Goal: Task Accomplishment & Management: Manage account settings

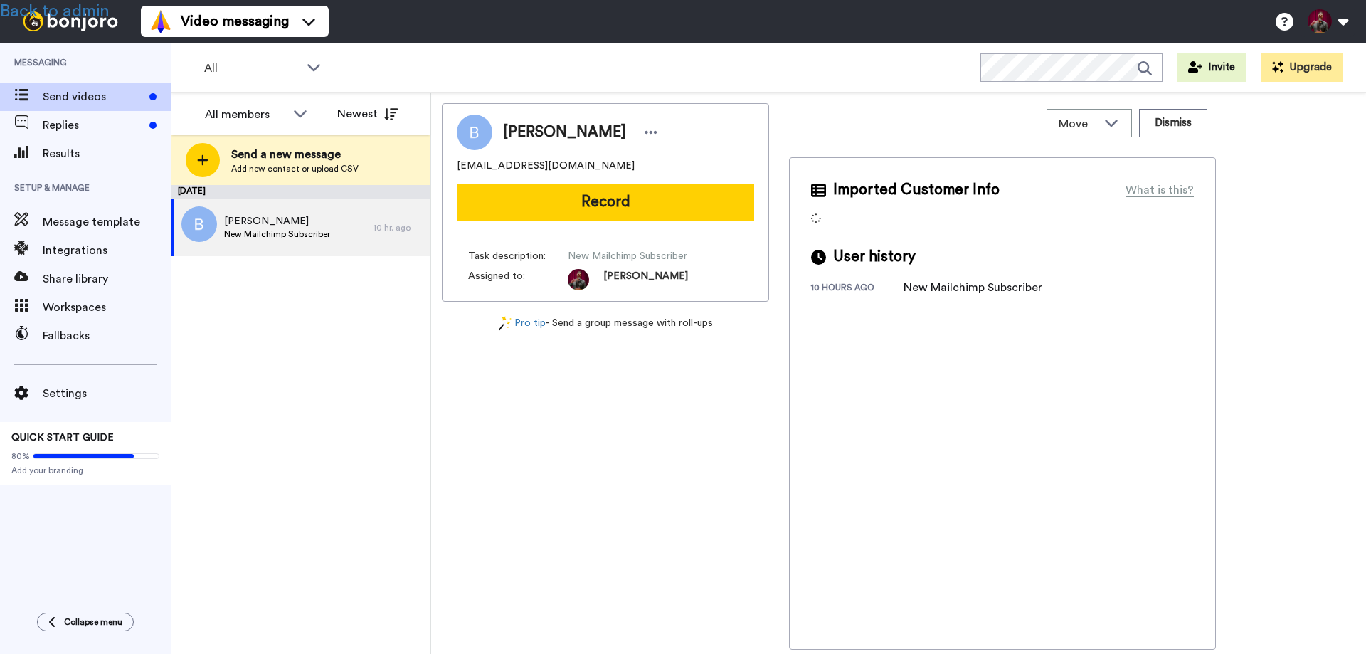
click at [67, 395] on span "Settings" at bounding box center [107, 393] width 128 height 17
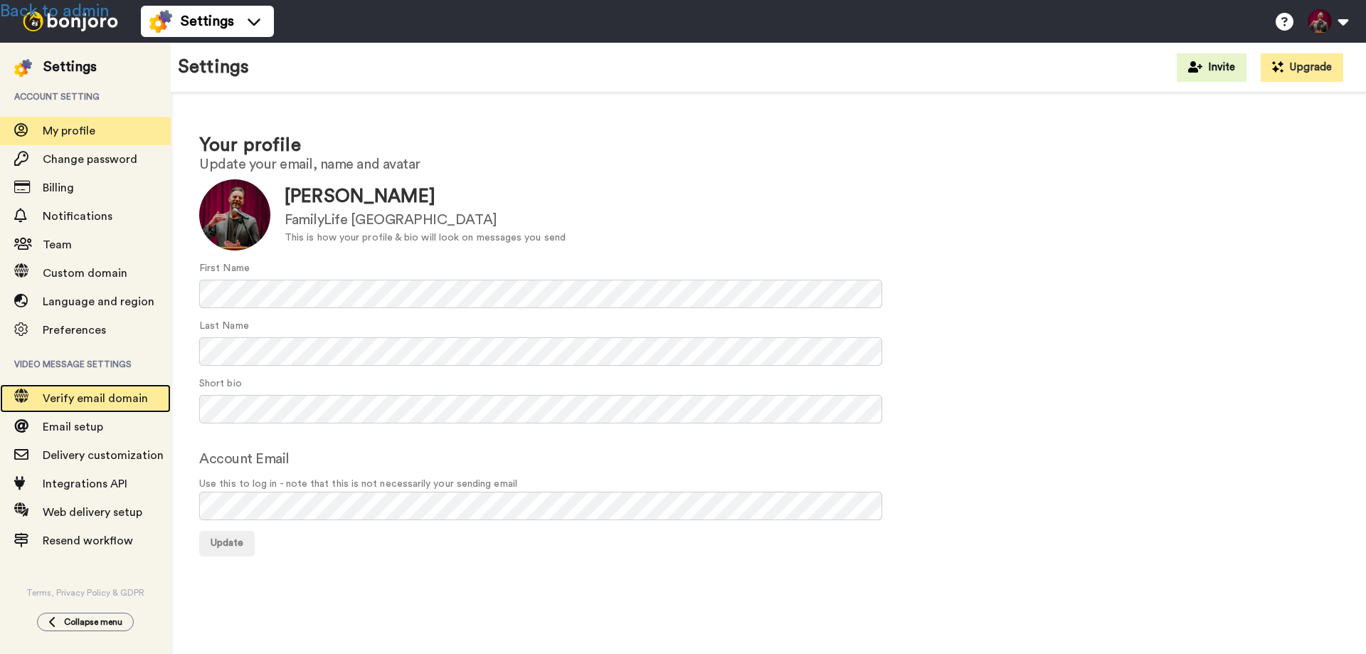
click at [68, 394] on span "Verify email domain" at bounding box center [95, 398] width 105 height 11
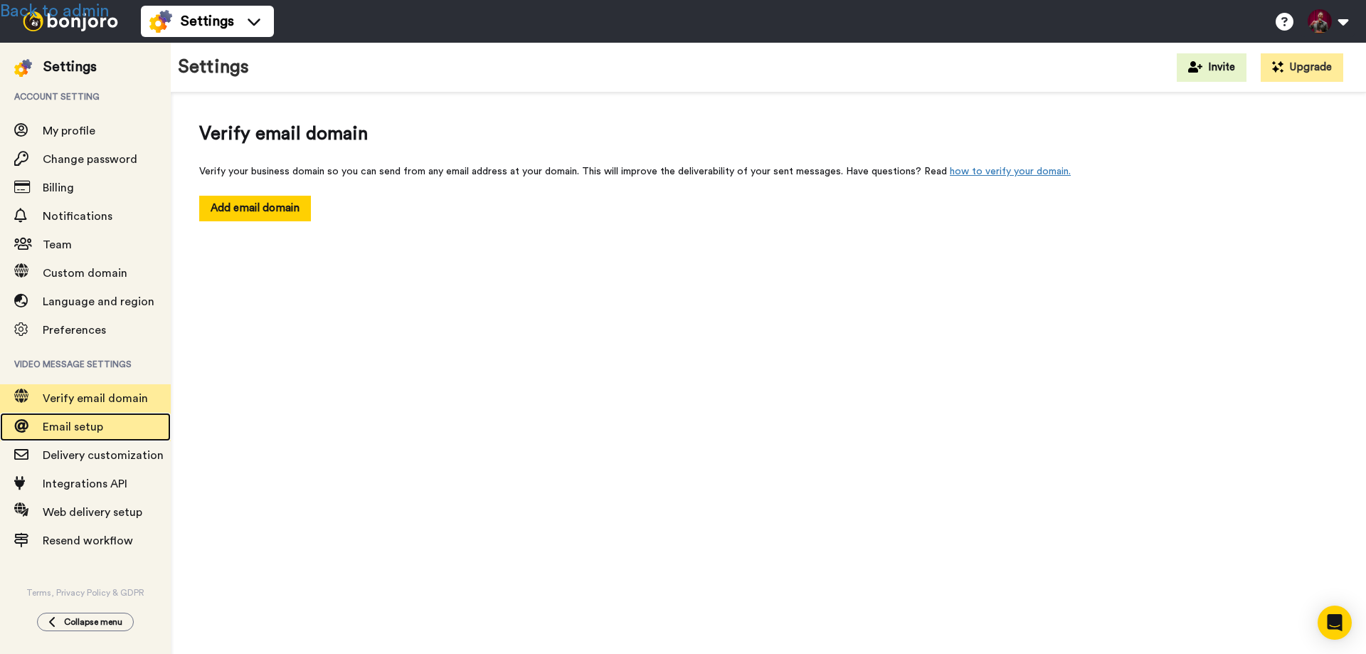
click at [80, 430] on span "Email setup" at bounding box center [73, 426] width 60 height 11
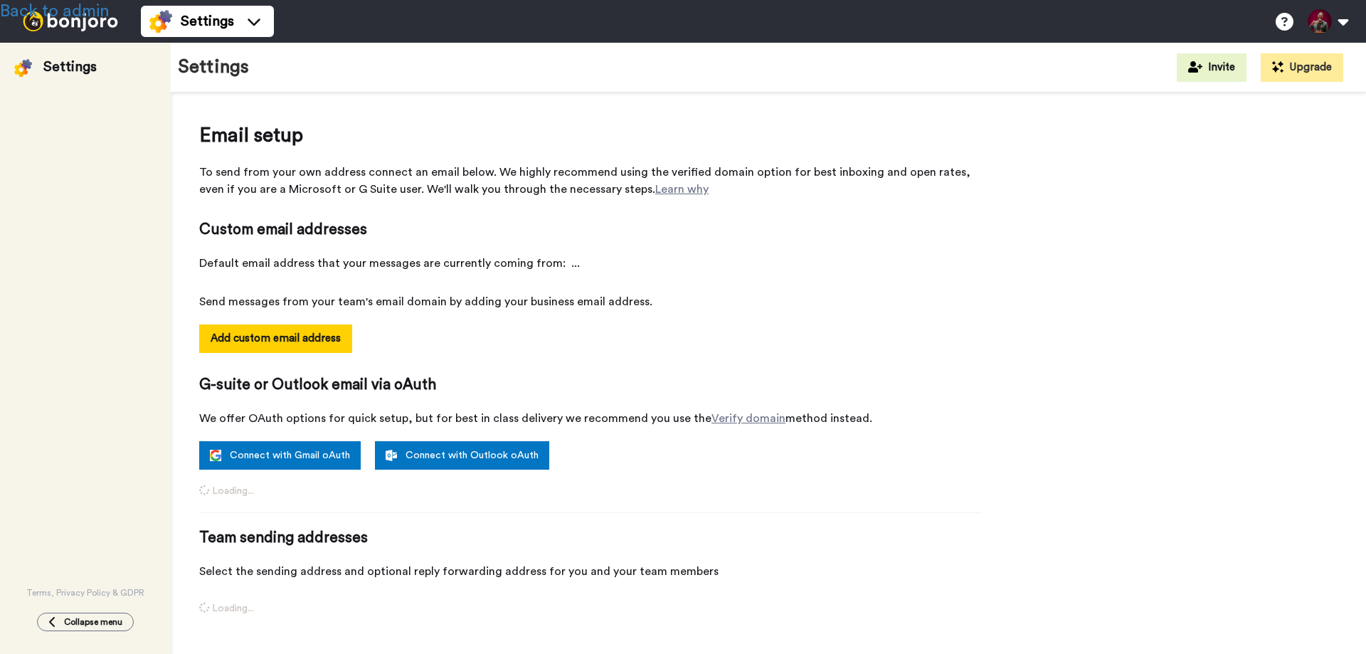
select select "163832"
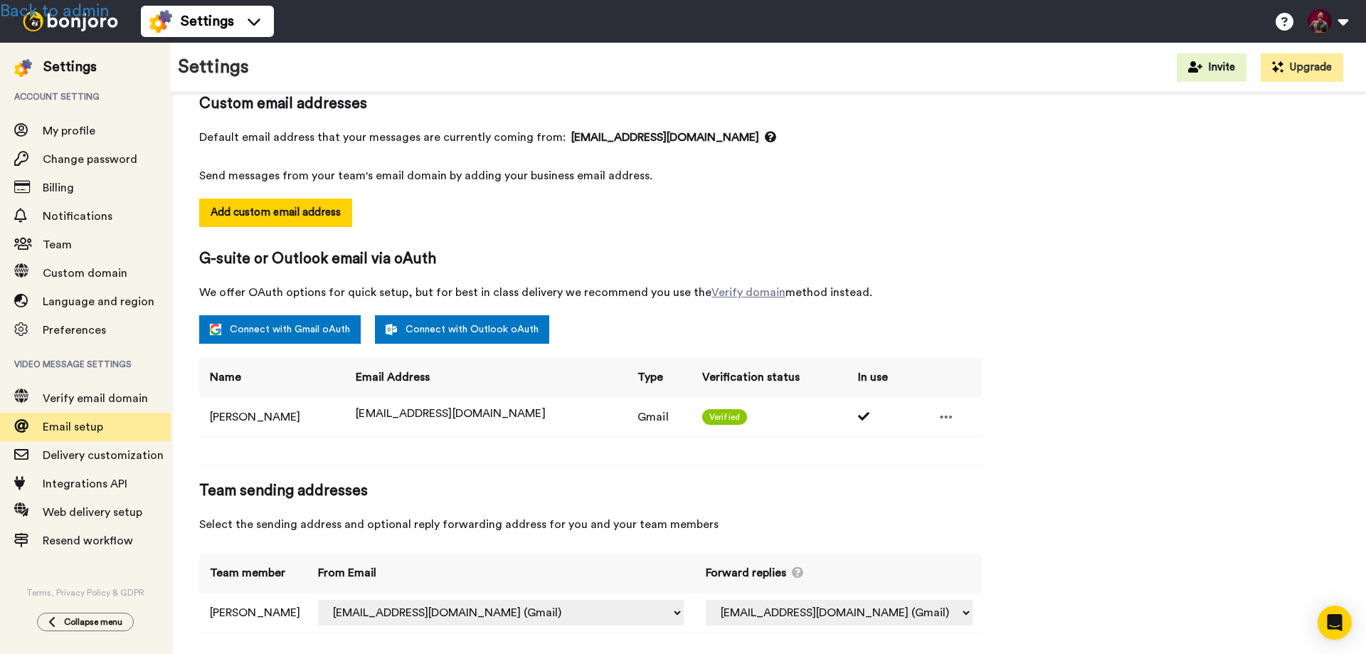
scroll to position [139, 0]
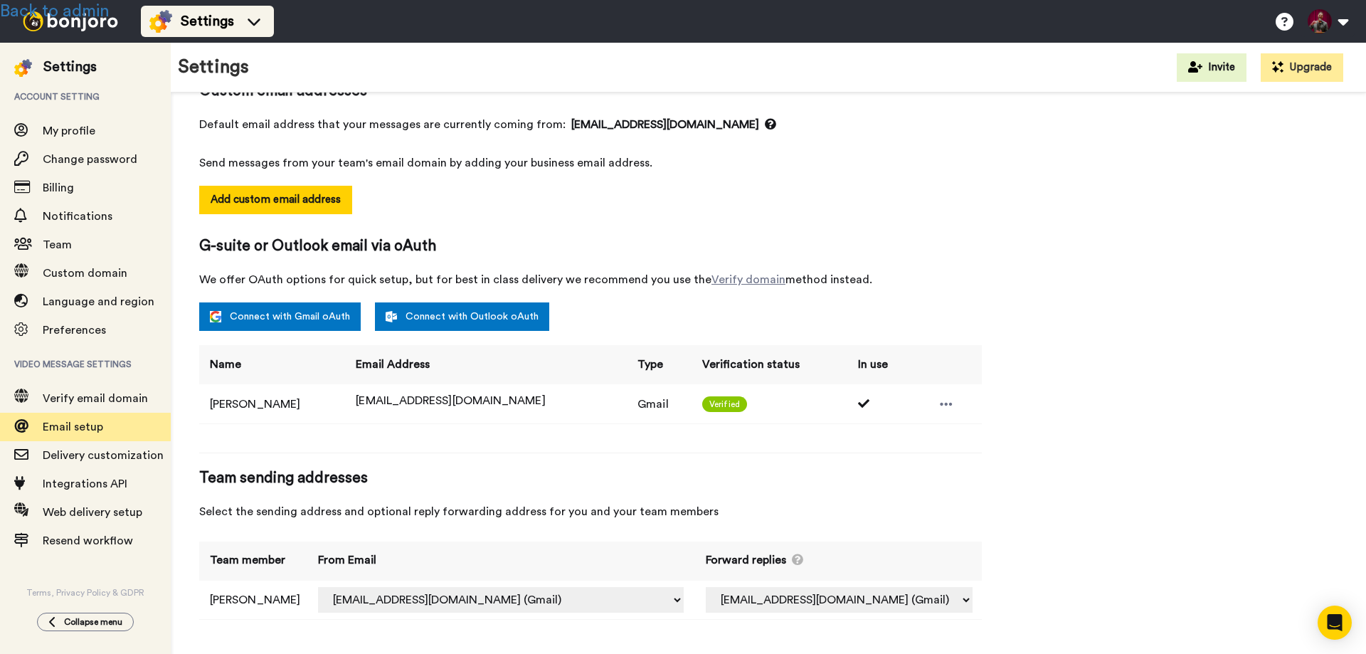
click at [190, 19] on span "Settings" at bounding box center [207, 21] width 53 height 20
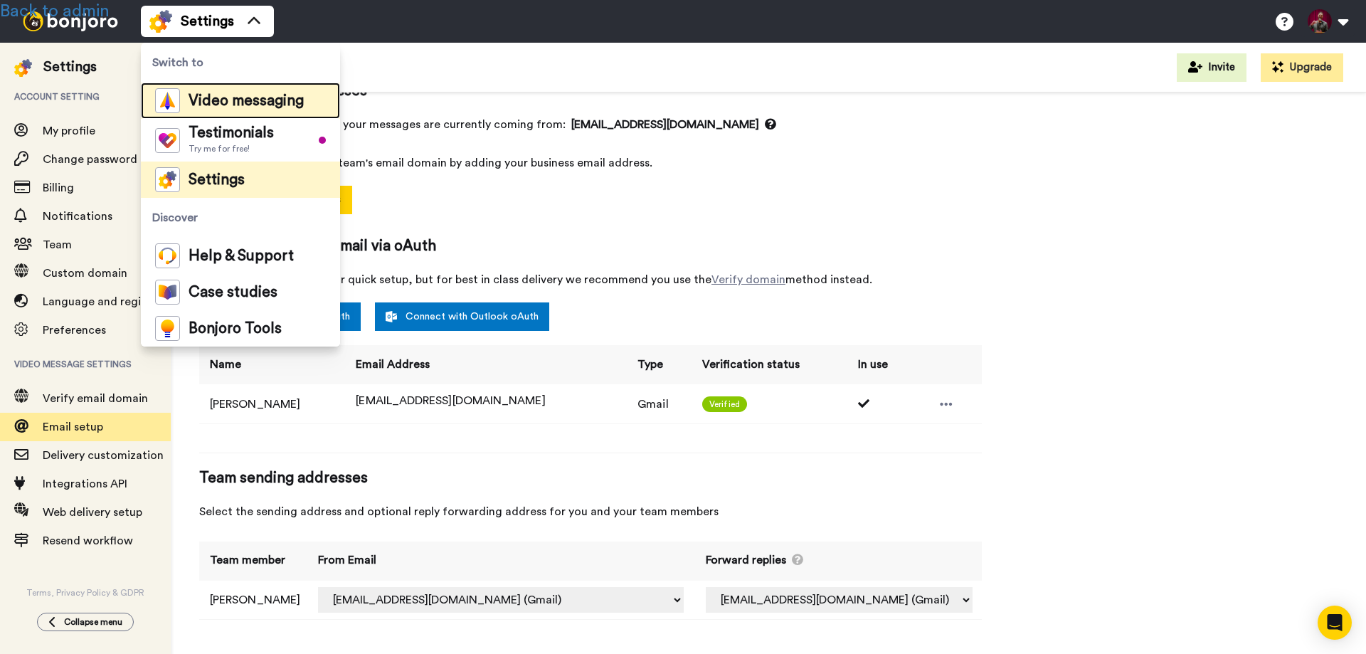
click at [201, 93] on div "Video messaging" at bounding box center [229, 100] width 149 height 25
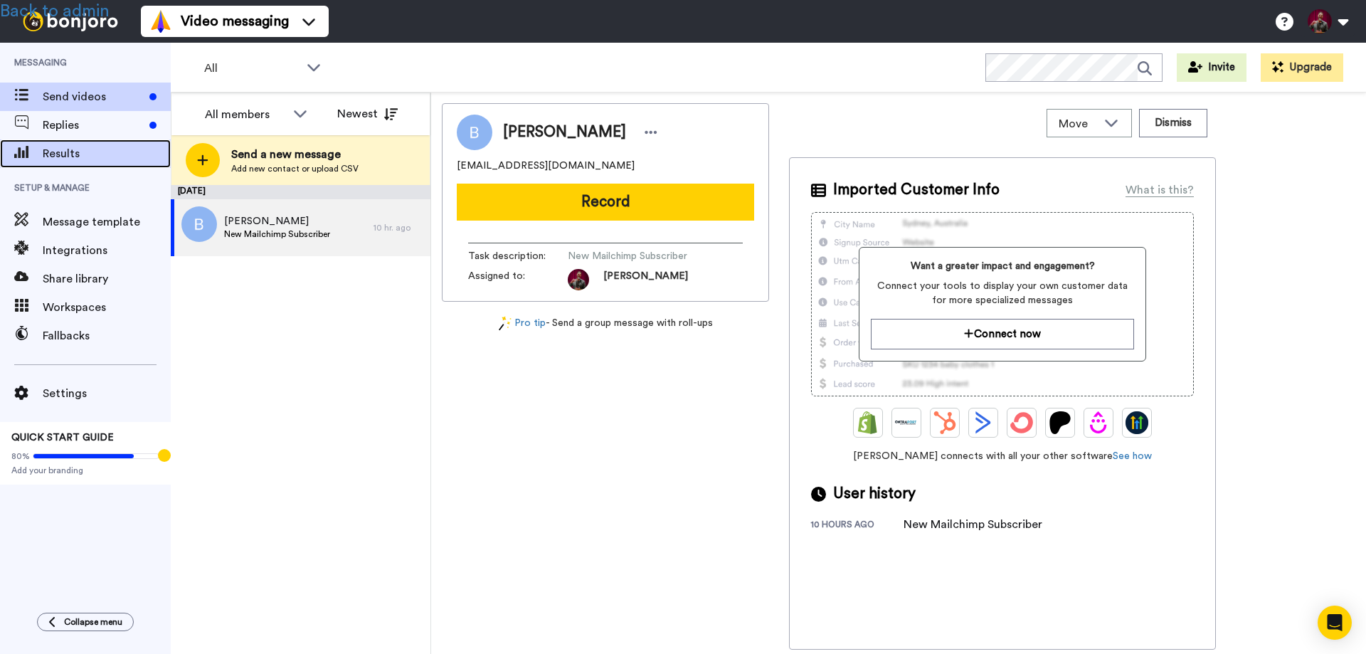
click at [70, 157] on span "Results" at bounding box center [107, 153] width 128 height 17
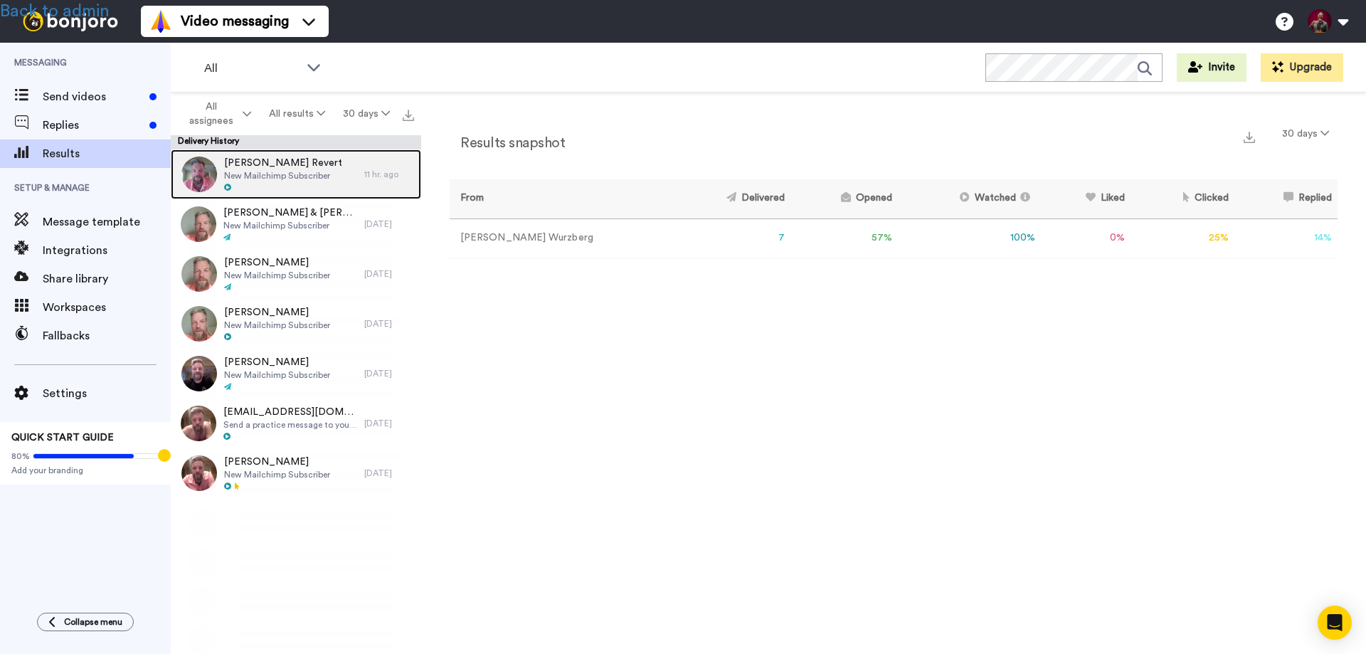
click at [289, 175] on span "New Mailchimp Subscriber" at bounding box center [283, 175] width 118 height 11
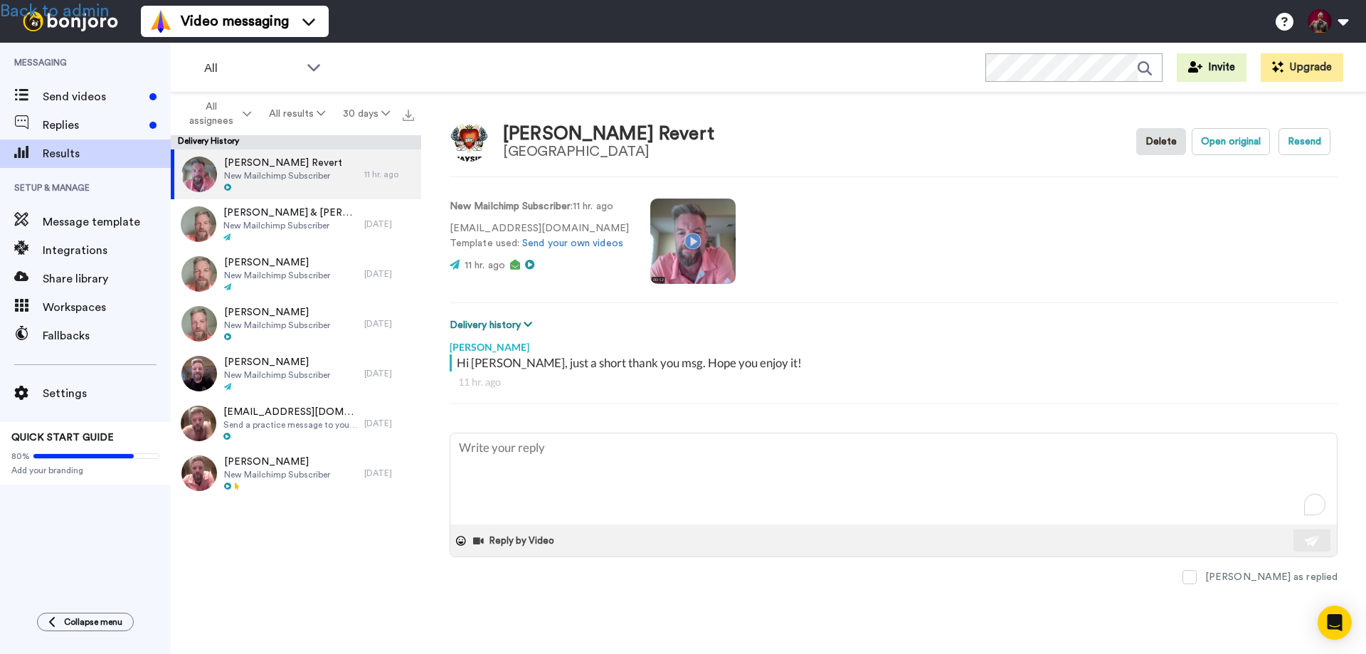
click at [507, 323] on button "Delivery history" at bounding box center [493, 325] width 87 height 16
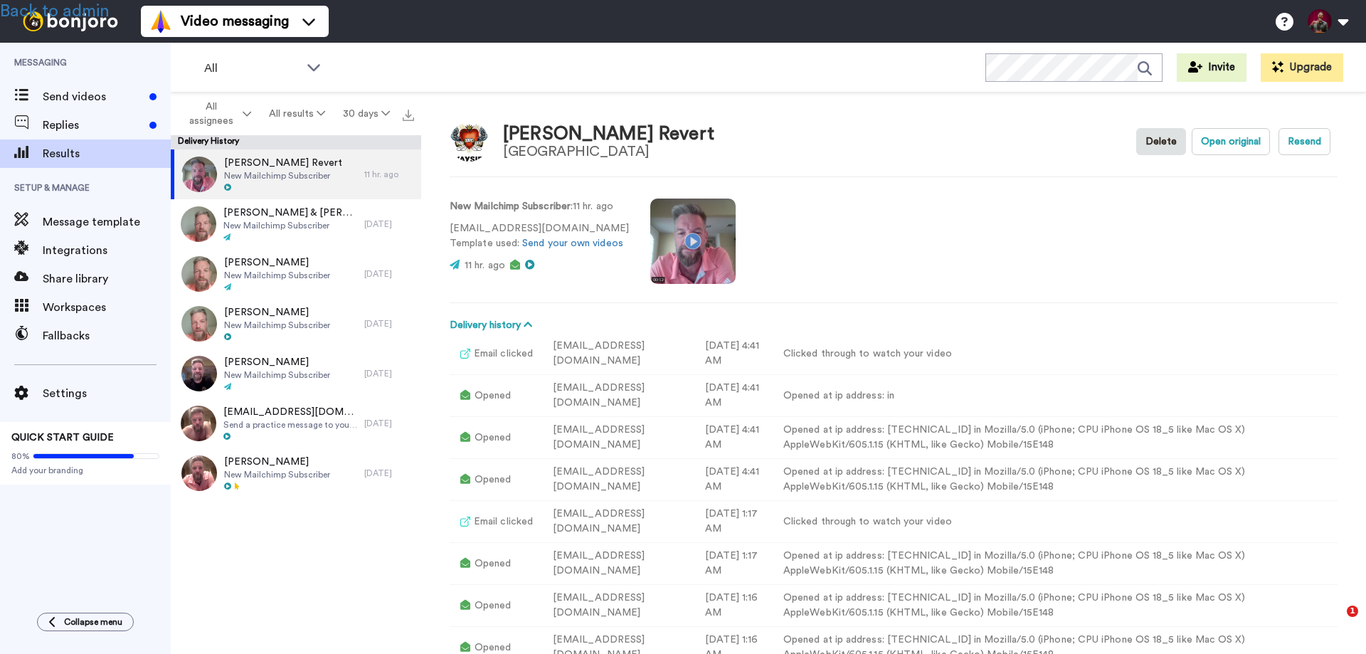
type textarea "x"
